Goal: Task Accomplishment & Management: Manage account settings

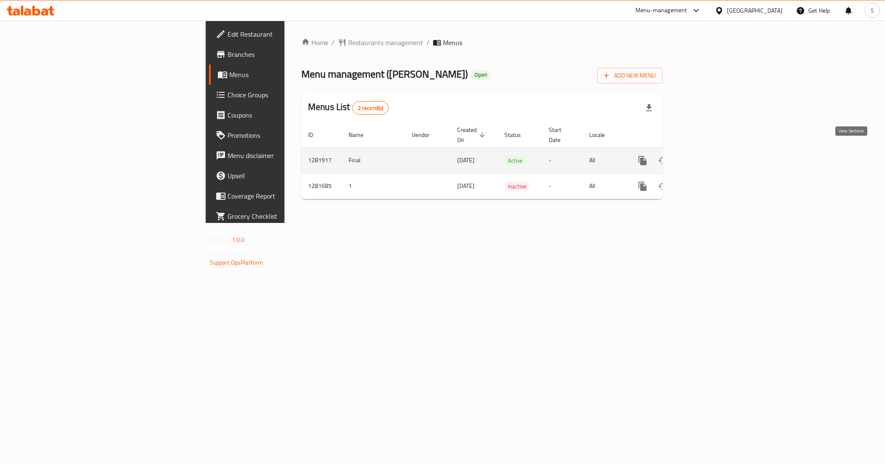
click at [707, 157] on icon "enhanced table" at bounding box center [703, 161] width 8 height 8
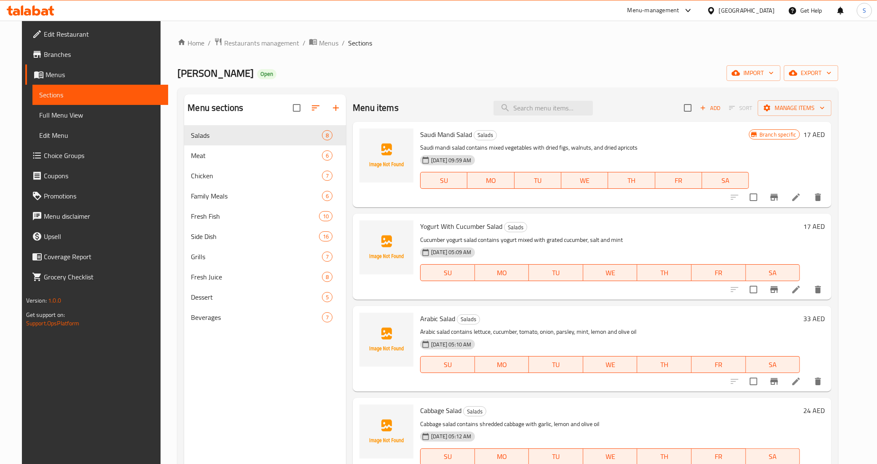
click at [44, 152] on span "Choice Groups" at bounding box center [103, 155] width 118 height 10
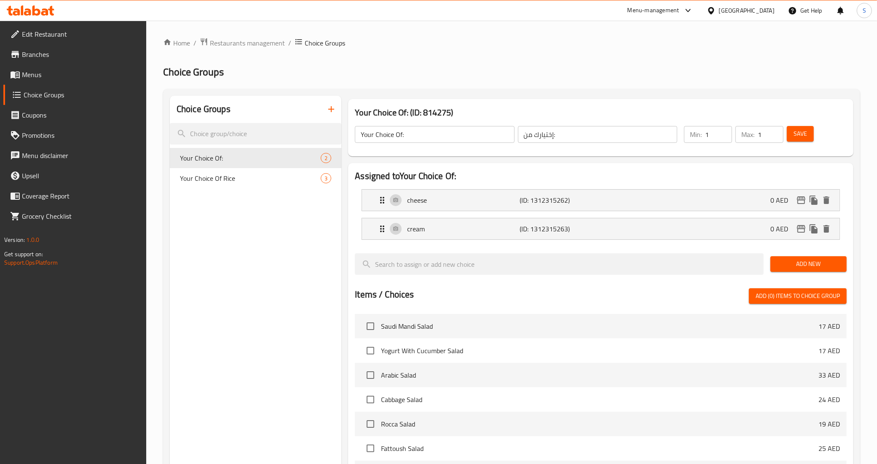
click at [234, 178] on span "Your Choice Of Rice" at bounding box center [250, 178] width 141 height 10
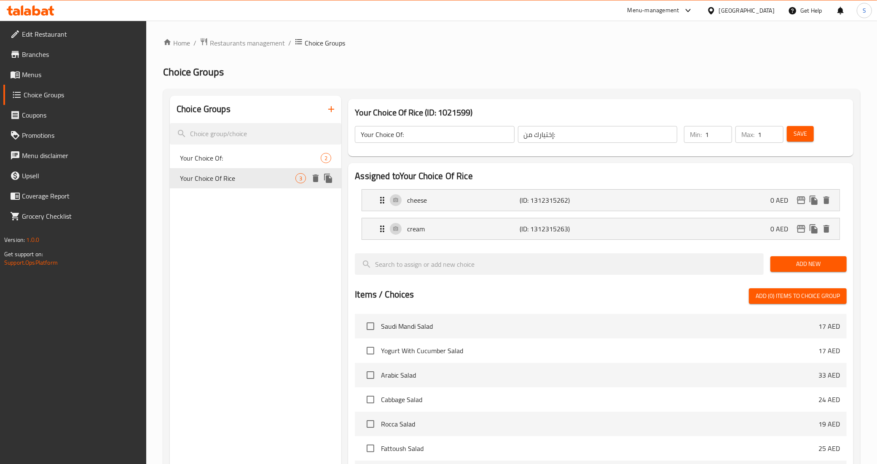
type input "Your Choice Of Rice"
type input "اختيارك من الأرز"
type input "0"
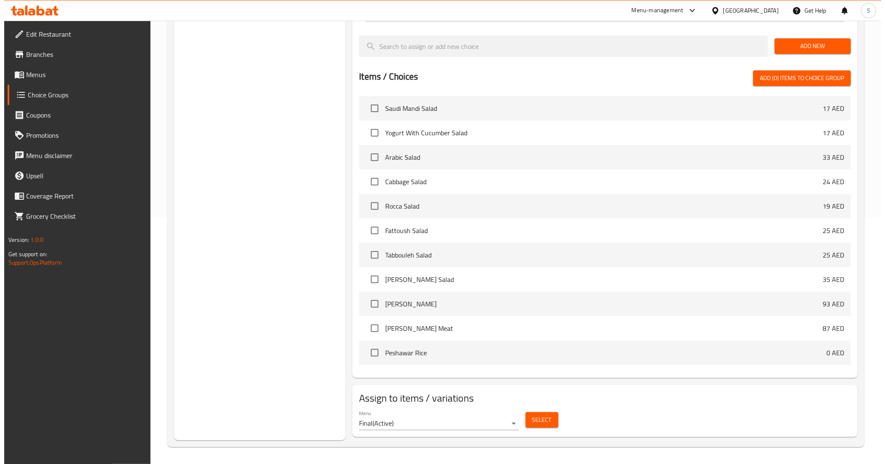
scroll to position [247, 0]
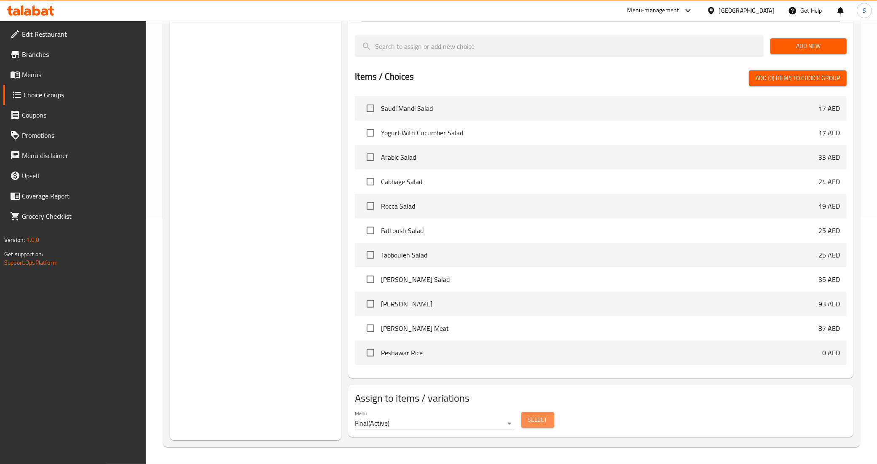
click at [544, 422] on span "Select" at bounding box center [537, 419] width 19 height 11
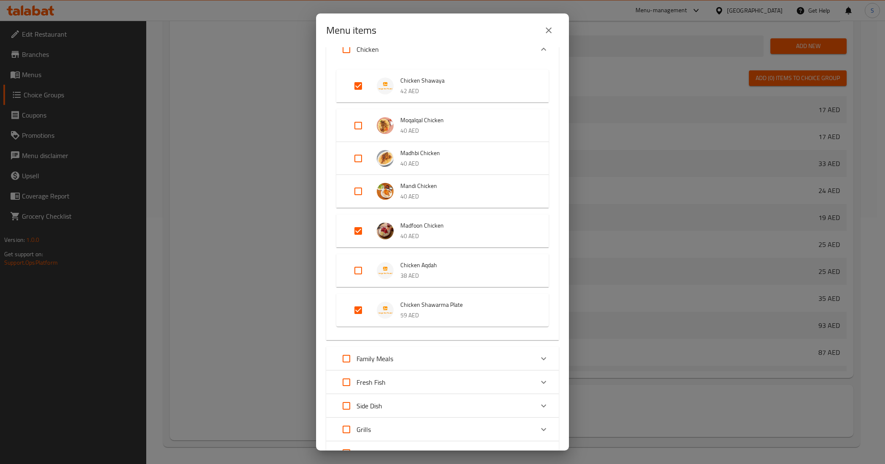
scroll to position [472, 0]
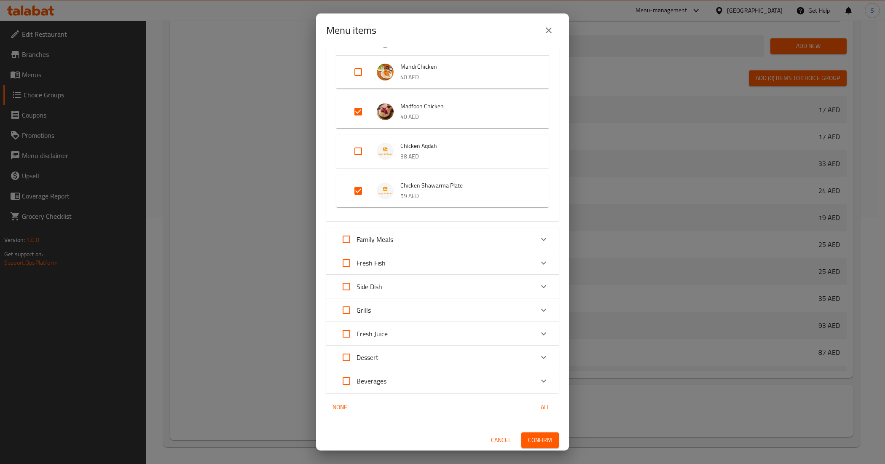
drag, startPoint x: 536, startPoint y: 239, endPoint x: 532, endPoint y: 241, distance: 4.5
click at [541, 239] on icon "Expand" at bounding box center [543, 239] width 5 height 3
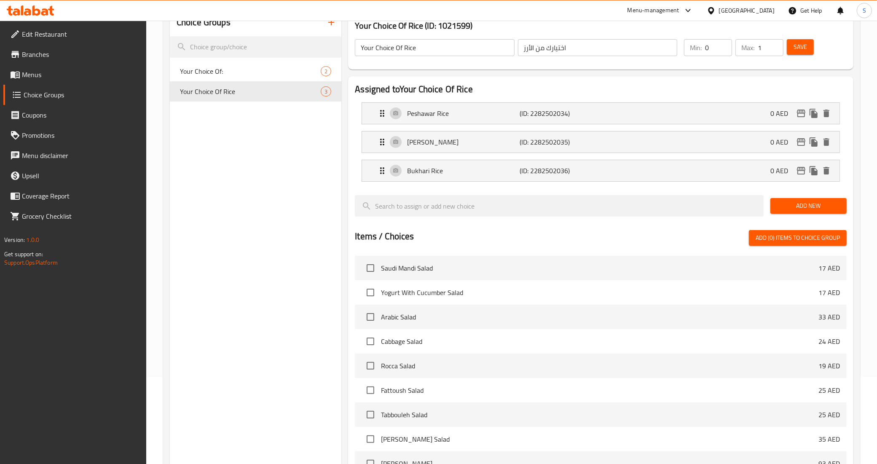
scroll to position [0, 0]
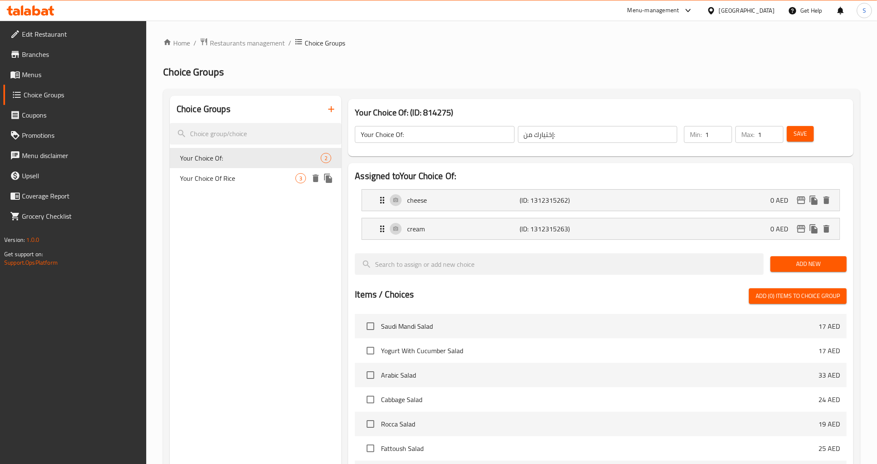
drag, startPoint x: 321, startPoint y: 186, endPoint x: 320, endPoint y: 176, distance: 10.2
click at [320, 176] on icon "delete" at bounding box center [315, 178] width 10 height 10
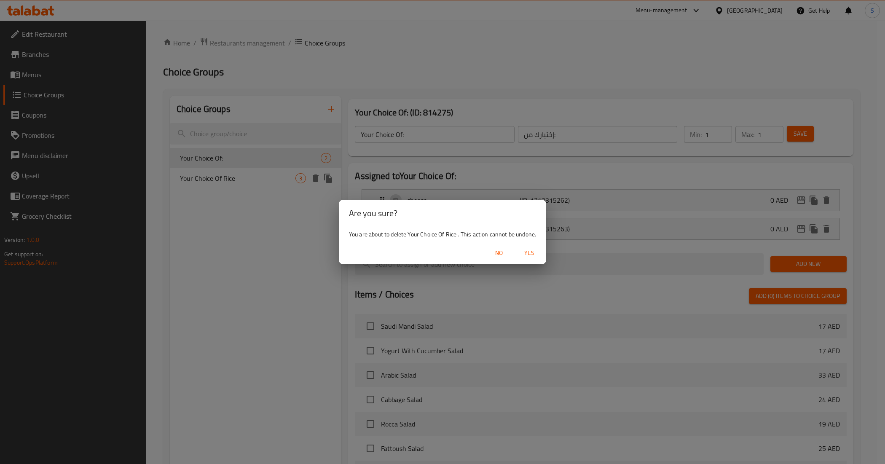
click at [526, 308] on div "Are you sure? You are about to delete Your Choice Of Rice . This action cannot …" at bounding box center [442, 232] width 885 height 464
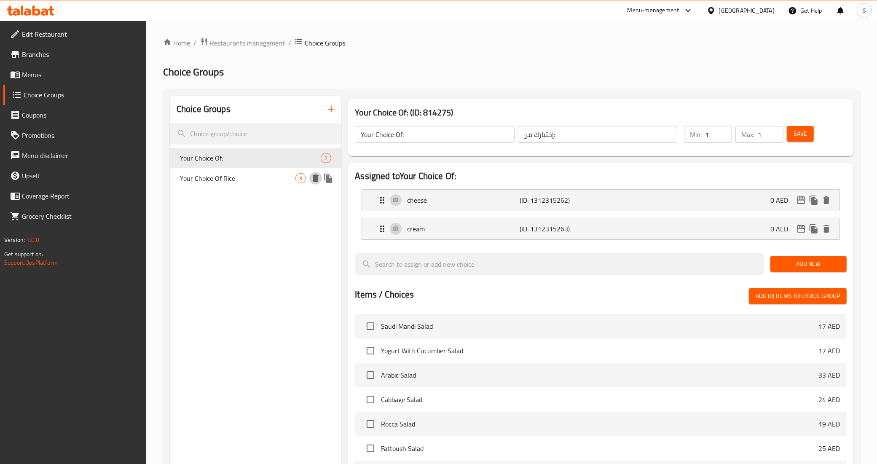
click at [250, 189] on nav "Your Choice Of: 2 Your Choice Of Rice 3" at bounding box center [256, 167] width 172 height 47
click at [238, 176] on span "Your Choice Of Rice" at bounding box center [237, 178] width 115 height 10
type input "Your Choice Of Rice"
type input "اختيارك من الأرز"
